Goal: Task Accomplishment & Management: Manage account settings

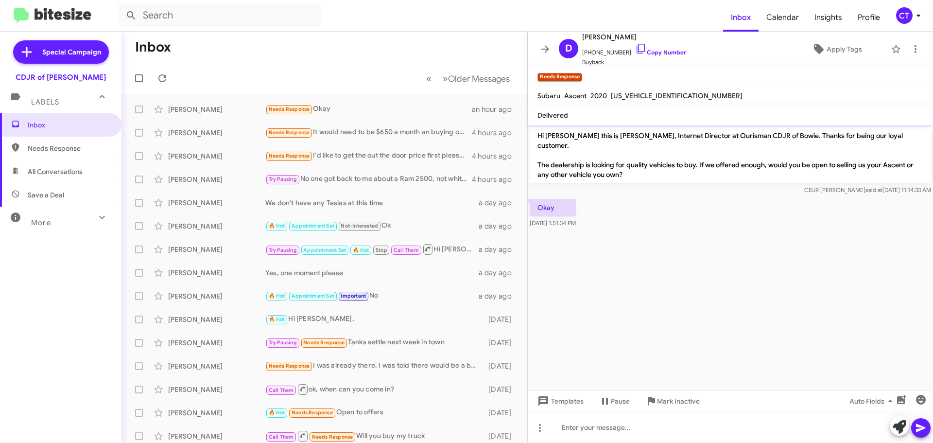
click at [909, 6] on mat-toolbar "Inbox Calendar Insights Profile CT" at bounding box center [466, 15] width 933 height 31
click at [917, 12] on icon at bounding box center [919, 16] width 12 height 12
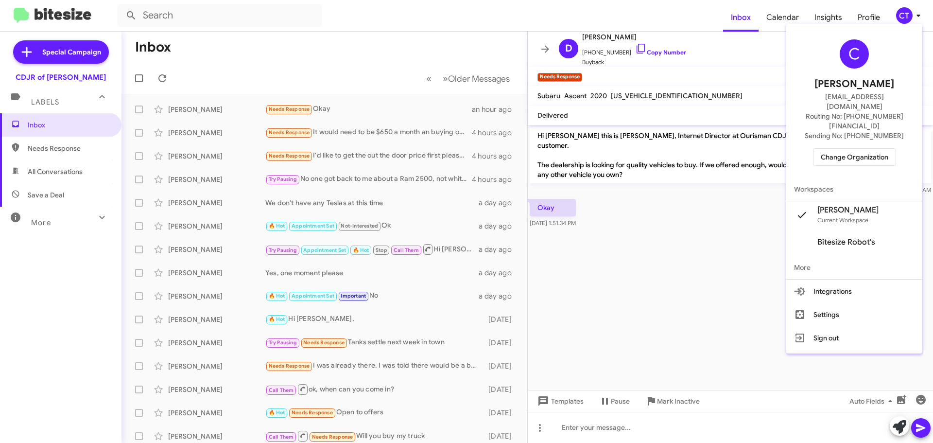
click at [857, 149] on span "Change Organization" at bounding box center [855, 157] width 68 height 17
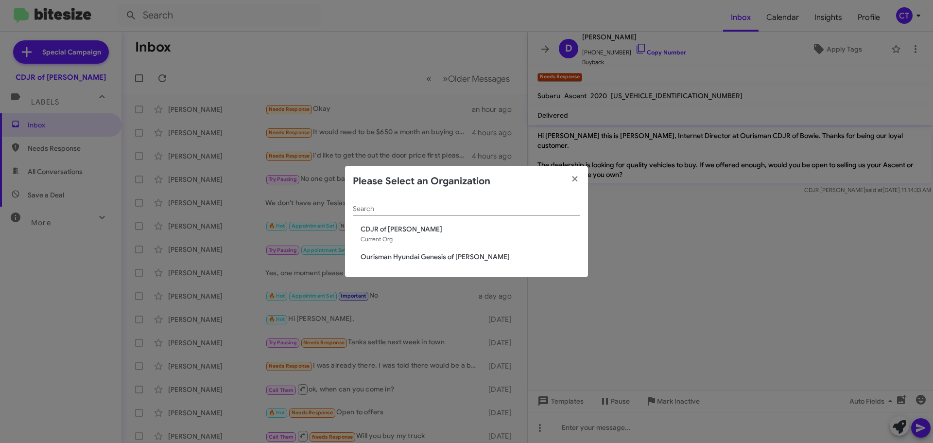
click at [384, 255] on span "Ourisman Hyundai Genesis of [PERSON_NAME]" at bounding box center [471, 257] width 220 height 10
